Goal: Find specific page/section: Find specific page/section

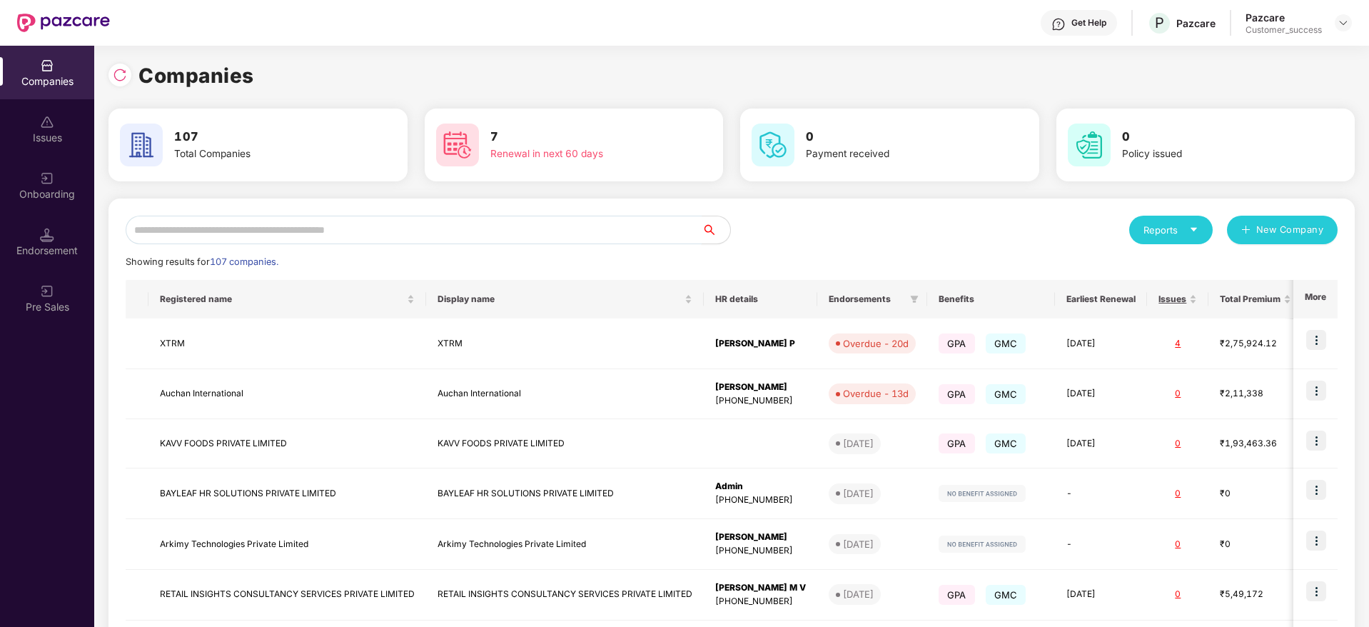
click at [208, 238] on input "text" at bounding box center [414, 230] width 576 height 29
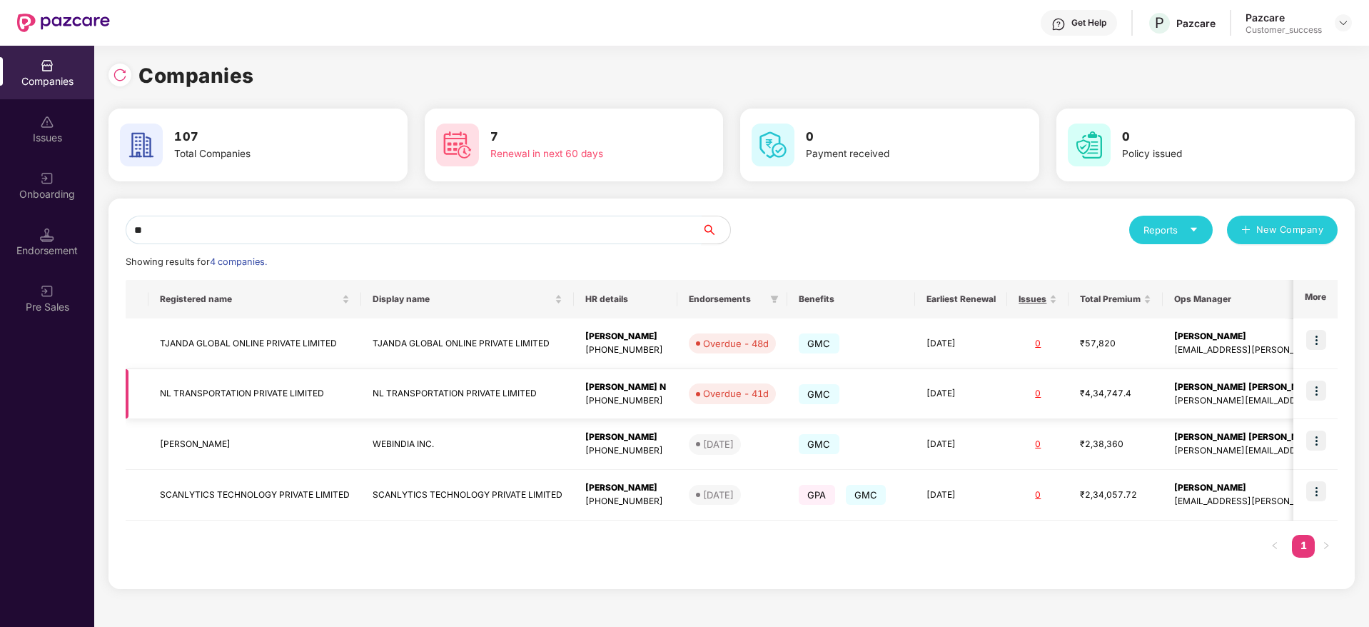
type input "**"
click at [250, 389] on td "NL TRANSPORTATION PRIVATE LIMITED" at bounding box center [254, 394] width 213 height 51
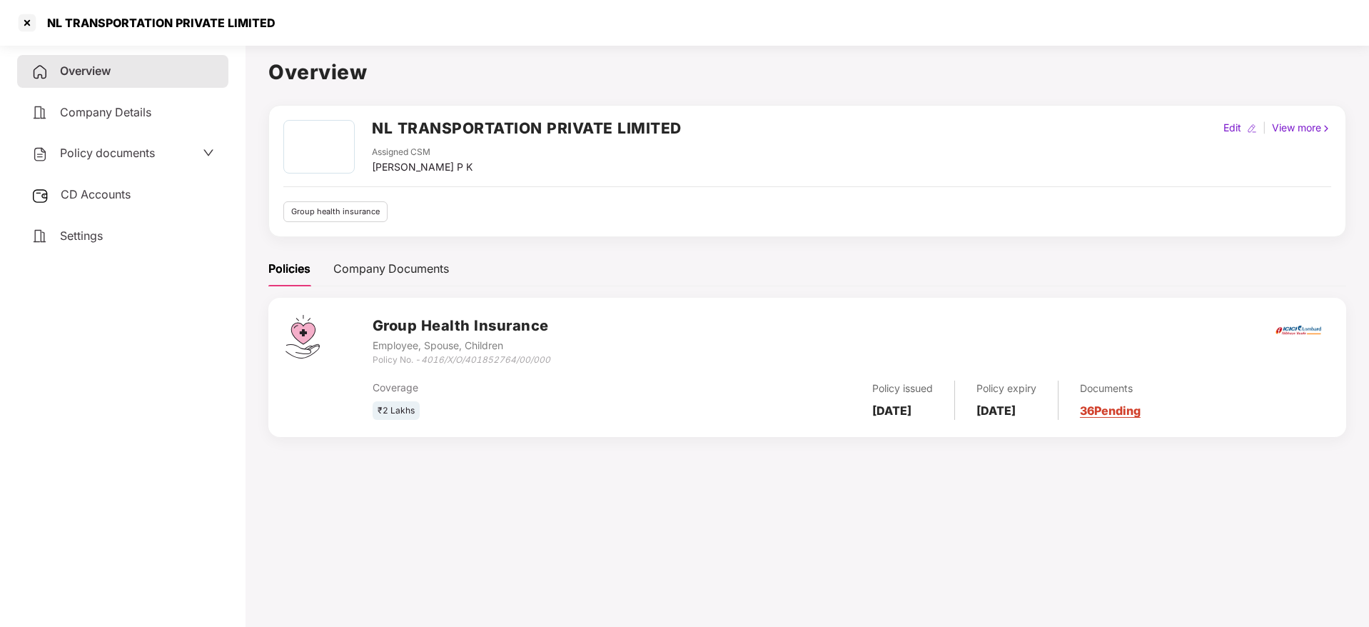
click at [224, 19] on div "NL TRANSPORTATION PRIVATE LIMITED" at bounding box center [157, 23] width 237 height 14
copy div "NL TRANSPORTATION PRIVATE LIMITED"
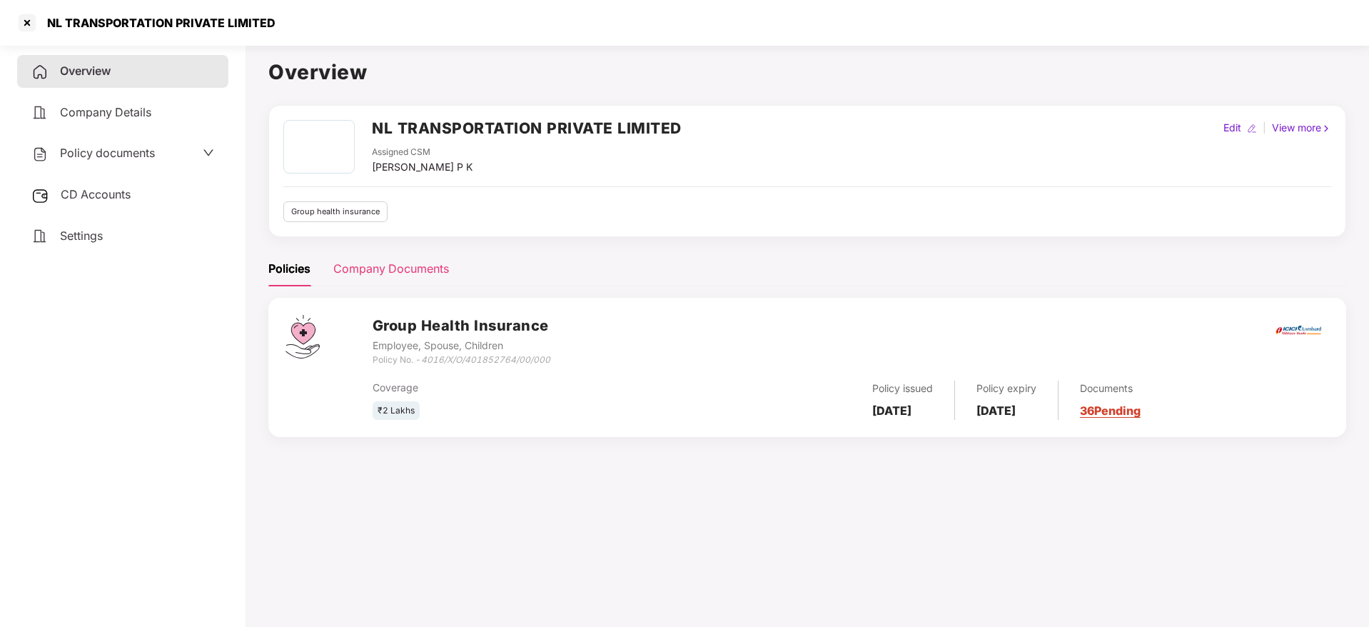
click at [381, 278] on div "Company Documents" at bounding box center [391, 268] width 116 height 35
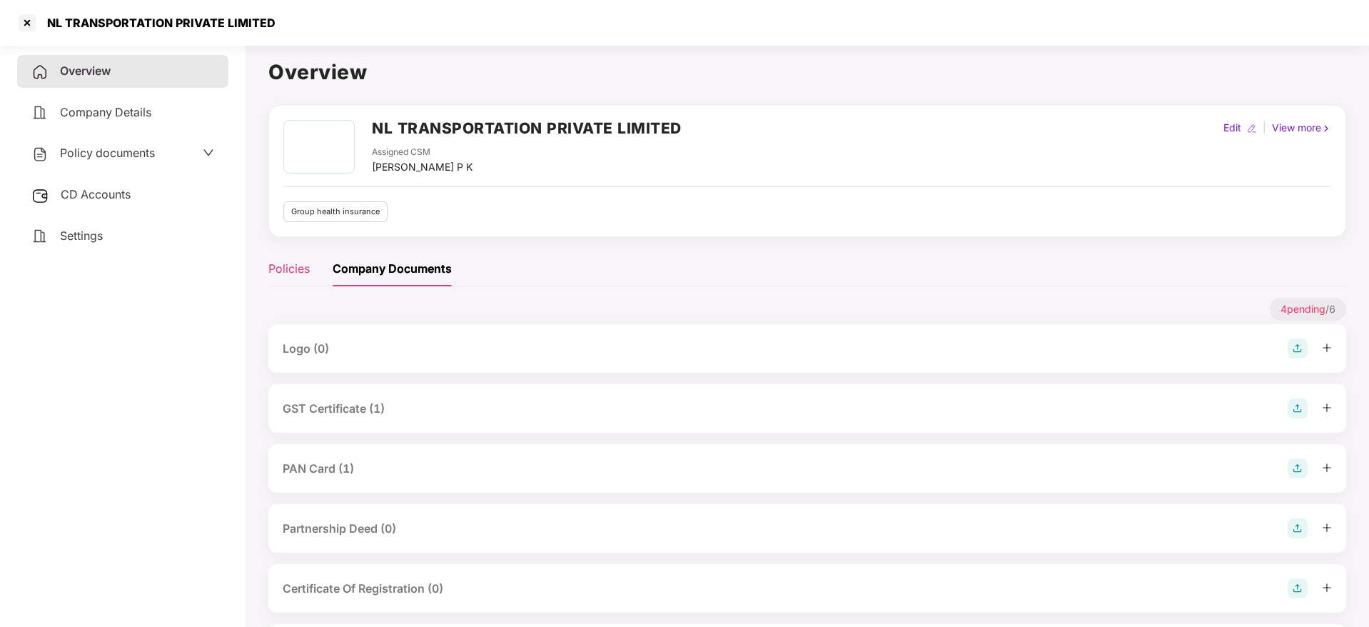
click at [307, 260] on div "Policies" at bounding box center [288, 269] width 41 height 18
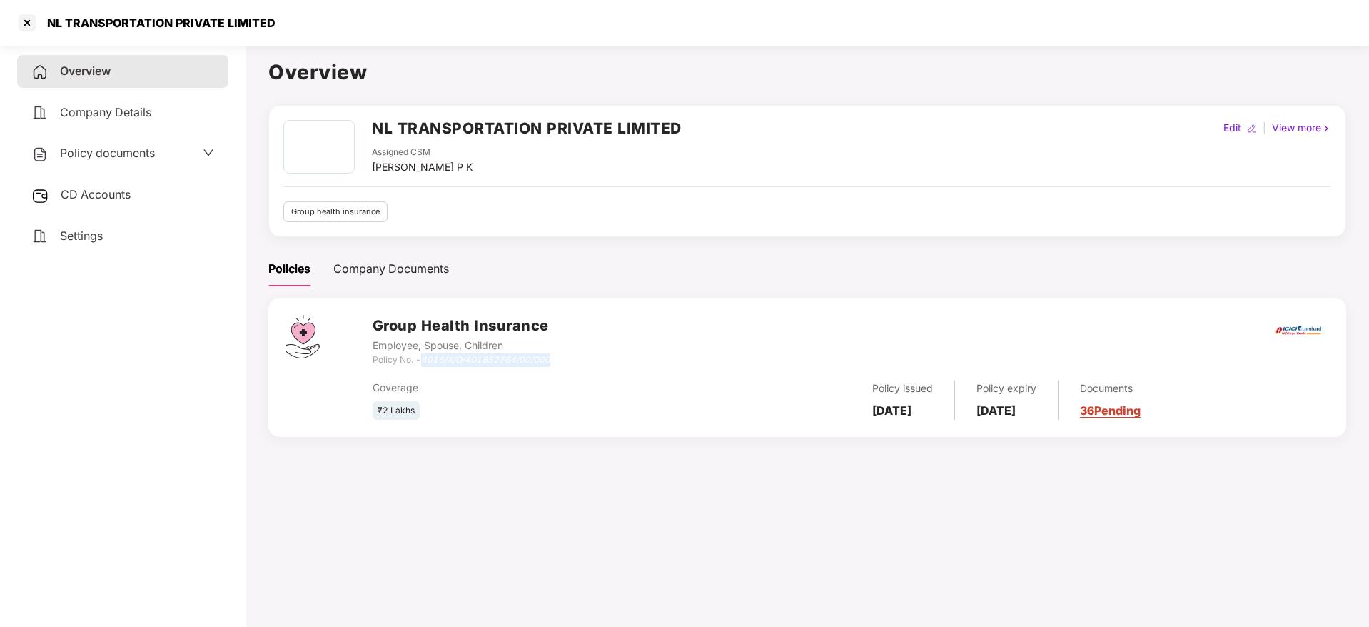
drag, startPoint x: 424, startPoint y: 360, endPoint x: 555, endPoint y: 359, distance: 130.6
click at [555, 359] on div "Group Health Insurance Employee, Spouse, Children Policy No. - 4016/X/O/4018527…" at bounding box center [851, 340] width 957 height 51
copy icon "4016/X/O/401852764/00/000"
click at [31, 21] on div at bounding box center [27, 22] width 23 height 23
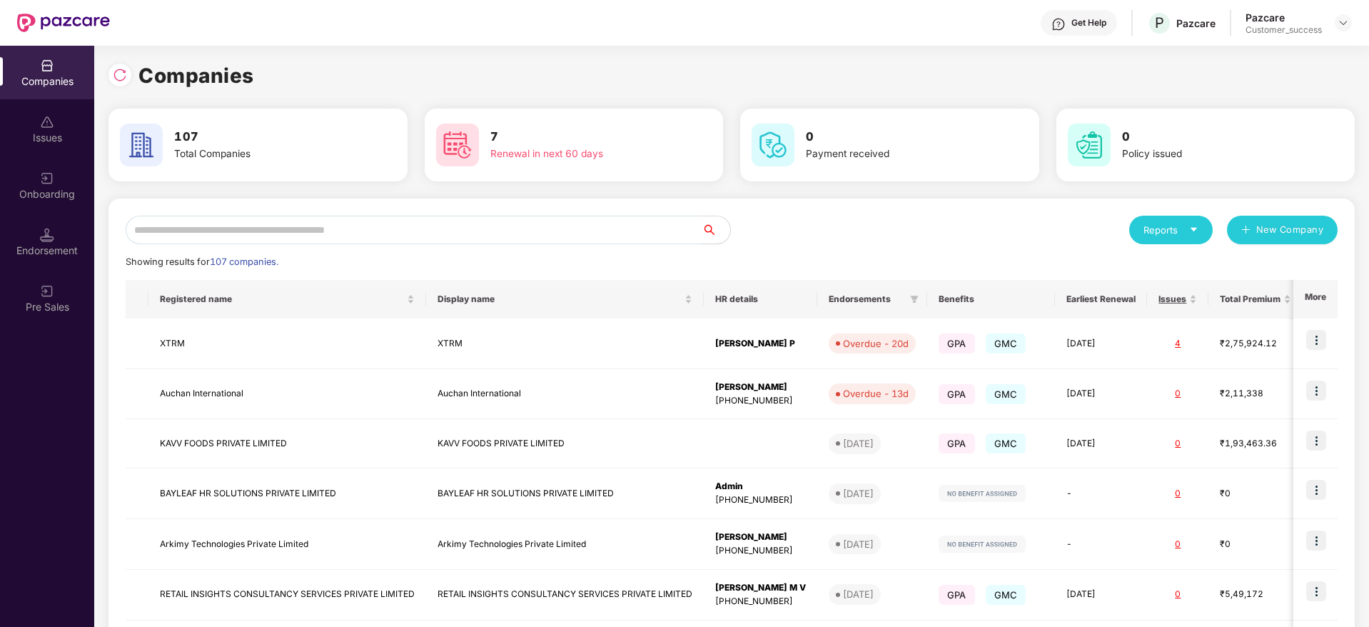
click at [223, 216] on input "text" at bounding box center [414, 230] width 576 height 29
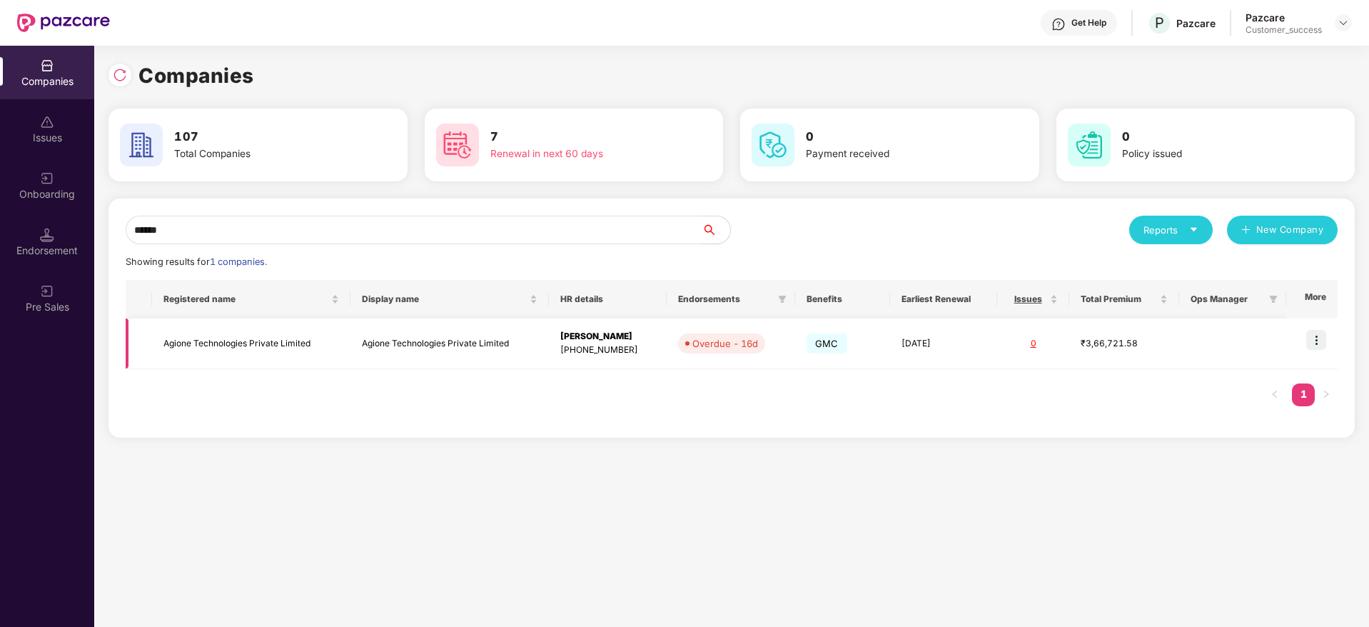
type input "******"
click at [1314, 353] on td at bounding box center [1312, 343] width 52 height 51
click at [1315, 332] on img at bounding box center [1316, 340] width 20 height 20
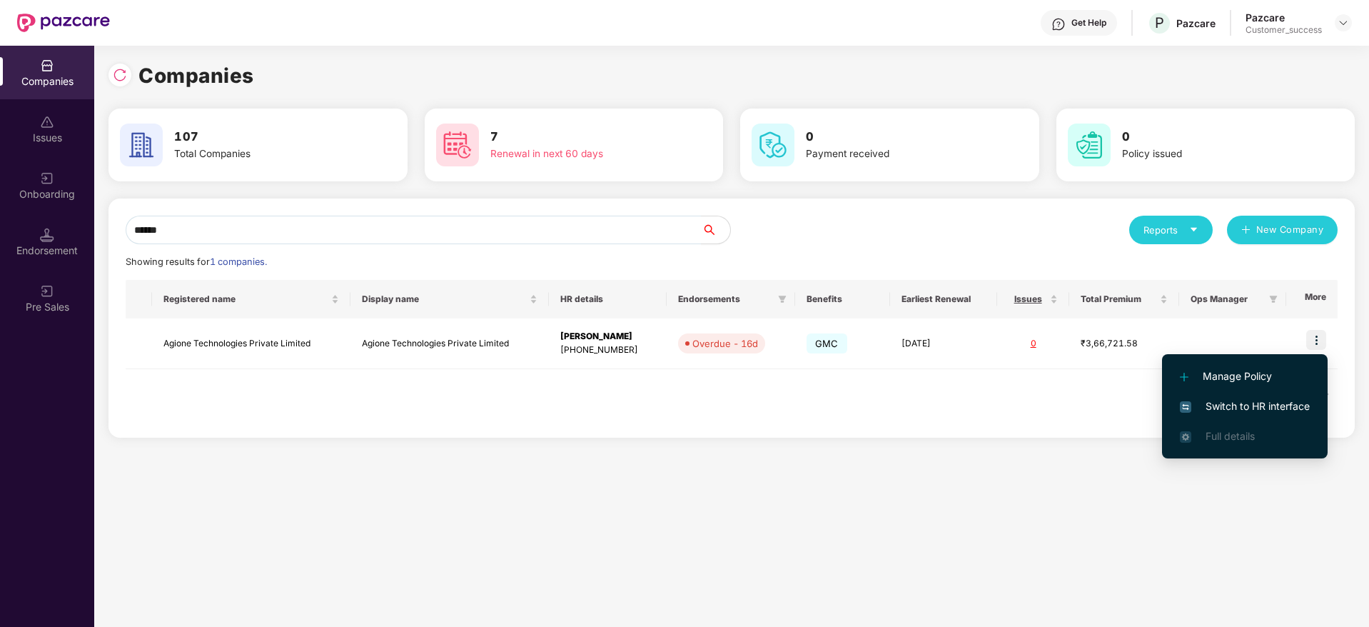
click at [1224, 410] on span "Switch to HR interface" at bounding box center [1245, 406] width 130 height 16
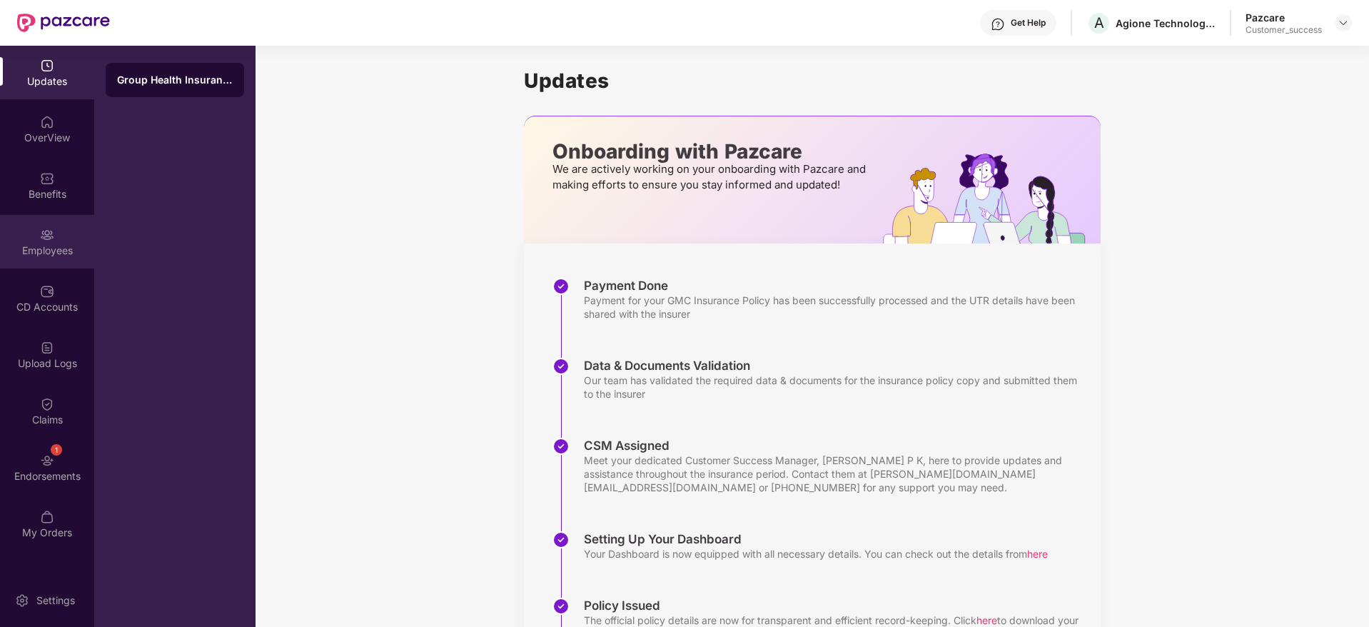
click at [49, 266] on div "Employees" at bounding box center [47, 242] width 94 height 54
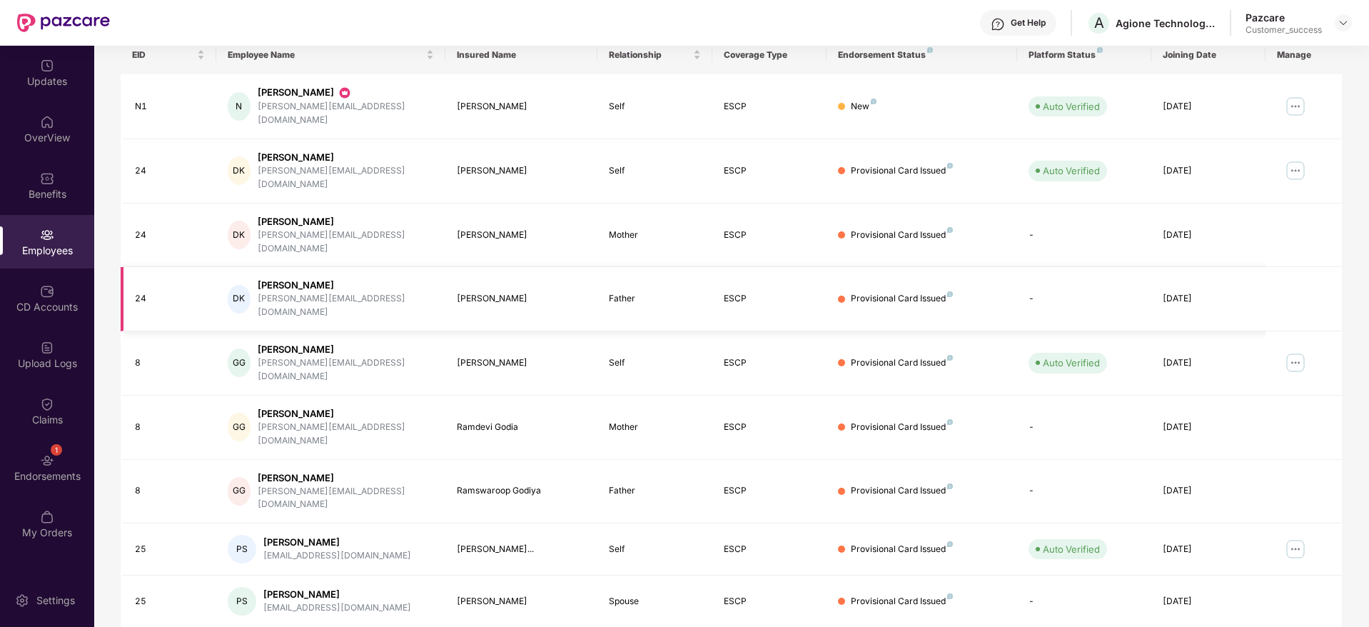
scroll to position [251, 0]
